Goal: Task Accomplishment & Management: Manage account settings

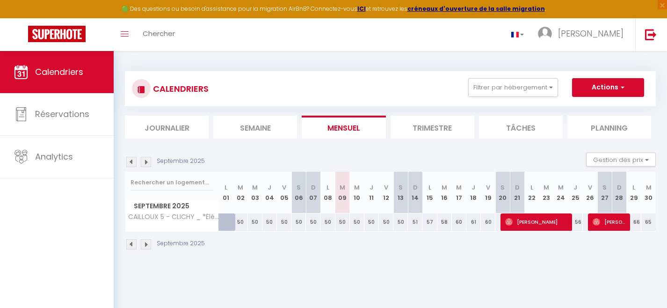
click at [131, 164] on img at bounding box center [131, 162] width 10 height 10
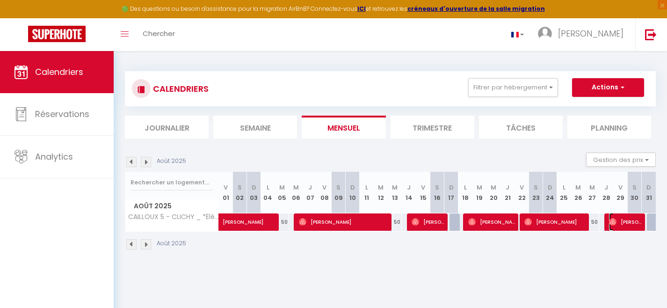
click at [631, 223] on span "[PERSON_NAME]" at bounding box center [625, 222] width 33 height 18
select select "OK"
select select "0"
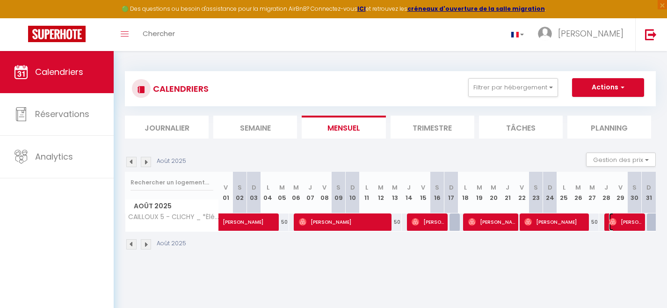
select select "1"
select select
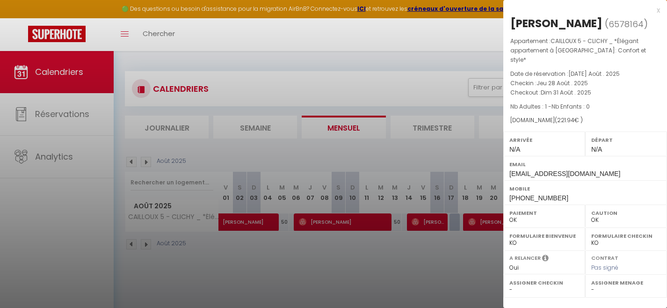
click at [466, 274] on div at bounding box center [333, 154] width 667 height 308
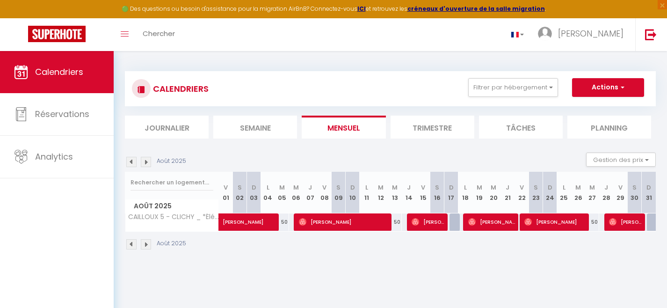
click at [147, 162] on img at bounding box center [146, 162] width 10 height 10
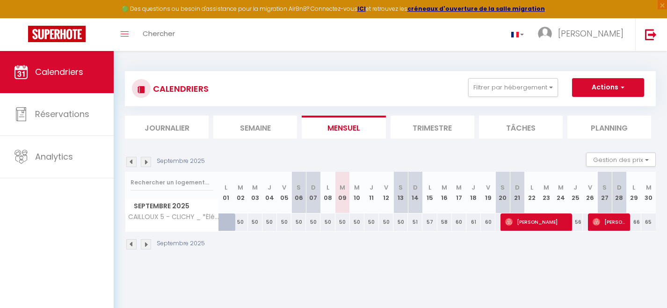
click at [133, 243] on img at bounding box center [131, 244] width 10 height 10
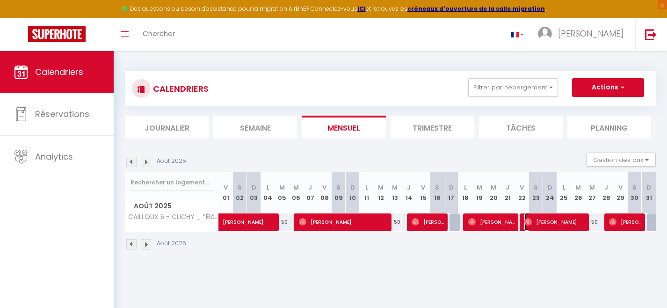
click at [558, 220] on span "[PERSON_NAME]" at bounding box center [554, 222] width 61 height 18
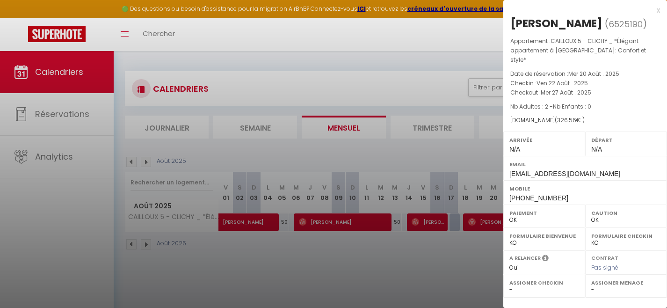
click at [440, 260] on div at bounding box center [333, 154] width 667 height 308
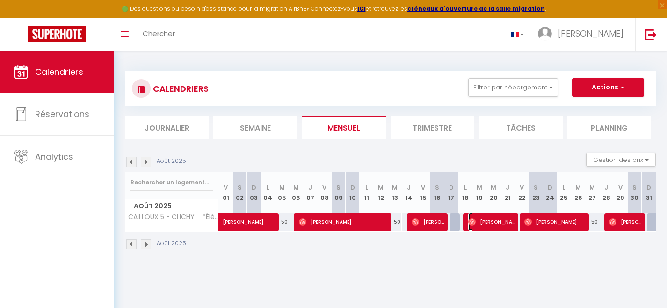
click at [497, 222] on span "[PERSON_NAME]" at bounding box center [491, 222] width 47 height 18
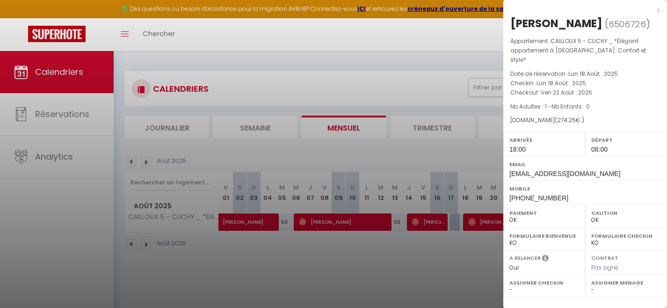
click at [469, 258] on div at bounding box center [333, 154] width 667 height 308
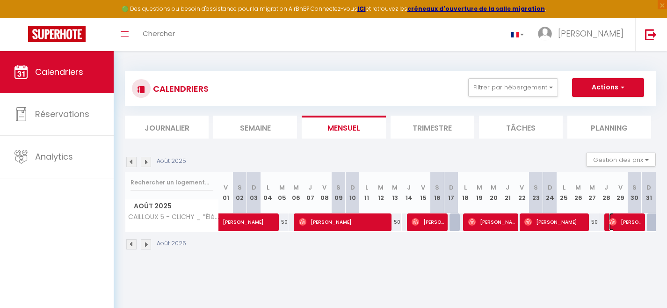
click at [617, 222] on span "[PERSON_NAME]" at bounding box center [625, 222] width 33 height 18
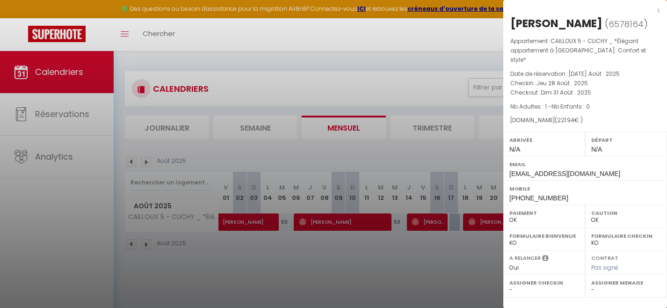
click at [456, 282] on div at bounding box center [333, 154] width 667 height 308
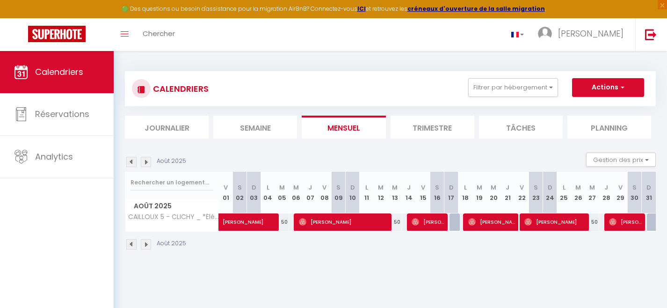
click at [404, 223] on div "50" at bounding box center [408, 221] width 14 height 17
click at [421, 223] on span "[PERSON_NAME]" at bounding box center [427, 222] width 33 height 18
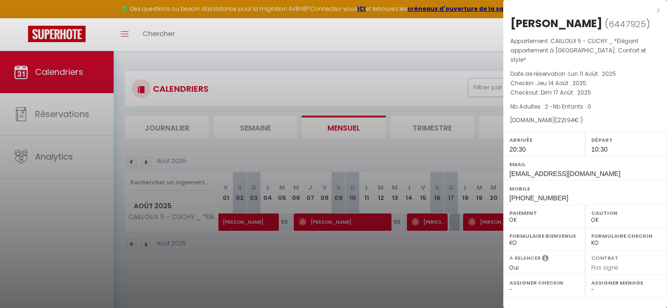
click at [434, 261] on div at bounding box center [333, 154] width 667 height 308
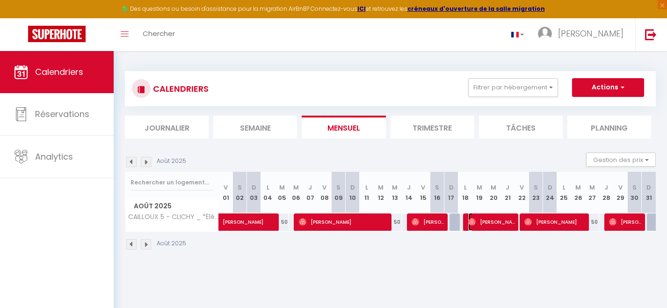
click at [481, 223] on span "[PERSON_NAME]" at bounding box center [491, 222] width 47 height 18
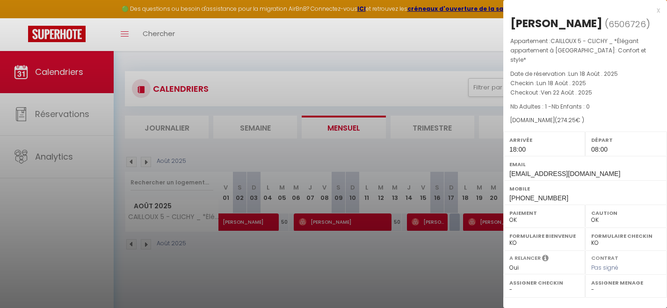
click at [463, 280] on div at bounding box center [333, 154] width 667 height 308
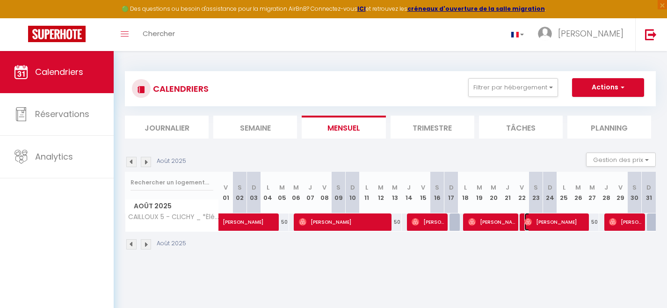
click at [543, 221] on span "[PERSON_NAME]" at bounding box center [554, 222] width 61 height 18
select select "0"
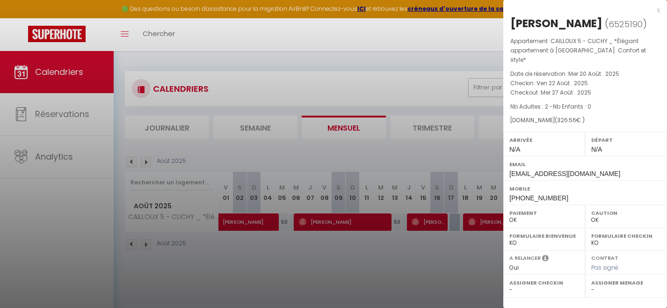
click at [443, 262] on div at bounding box center [333, 154] width 667 height 308
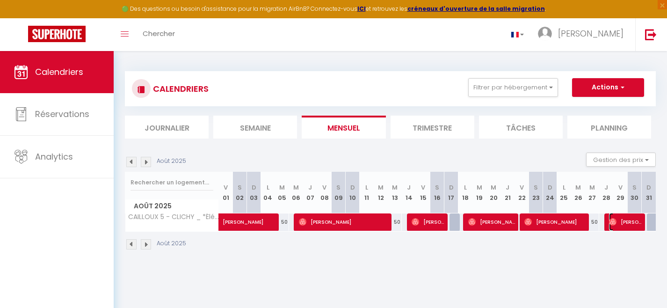
click at [620, 224] on span "[PERSON_NAME]" at bounding box center [625, 222] width 33 height 18
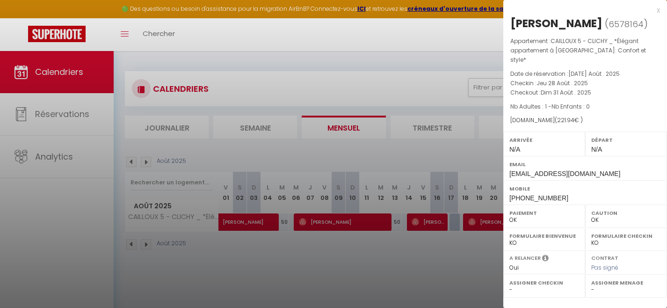
click at [452, 251] on div at bounding box center [333, 154] width 667 height 308
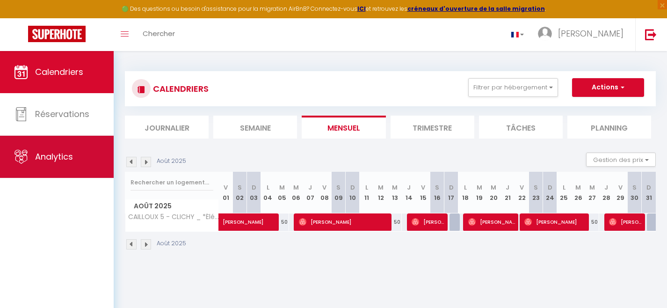
click at [45, 169] on link "Analytics" at bounding box center [57, 157] width 114 height 42
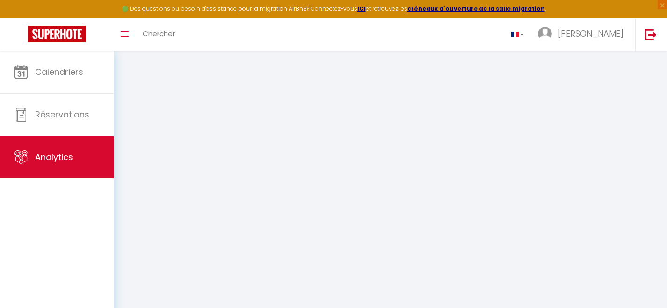
select select "2025"
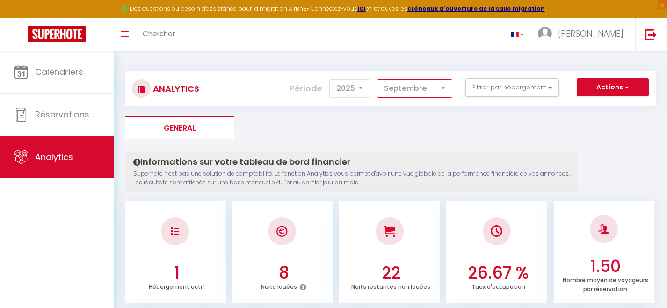
click at [442, 90] on select "[PERSON_NAME] Mars [PERSON_NAME] Juin Juillet Août Septembre Octobre Novembre D…" at bounding box center [414, 88] width 75 height 19
select select "8"
click at [377, 79] on select "[PERSON_NAME] Mars [PERSON_NAME] Juin Juillet Août Septembre Octobre Novembre D…" at bounding box center [414, 88] width 75 height 19
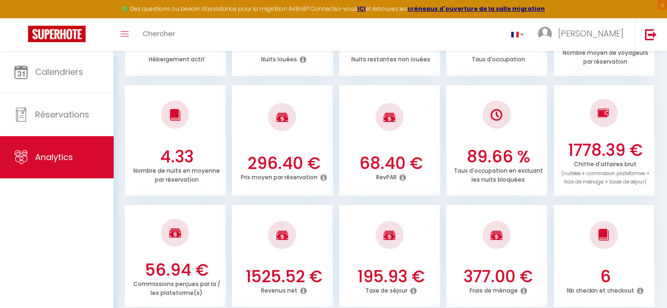
scroll to position [266, 0]
